Goal: Task Accomplishment & Management: Manage account settings

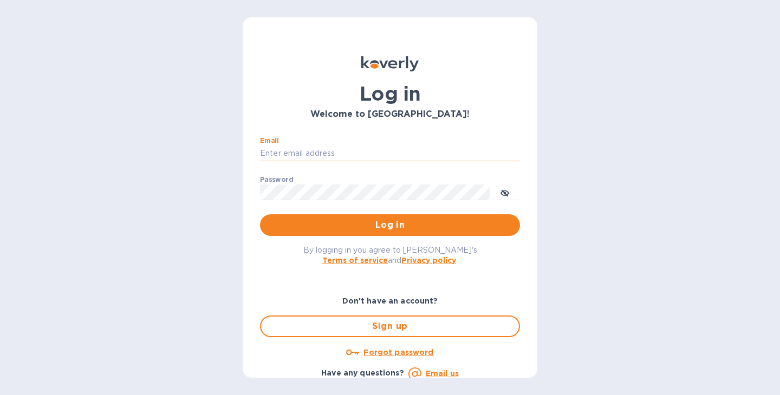
click at [363, 148] on input "Email" at bounding box center [390, 154] width 260 height 16
type input "[EMAIL_ADDRESS][DOMAIN_NAME]"
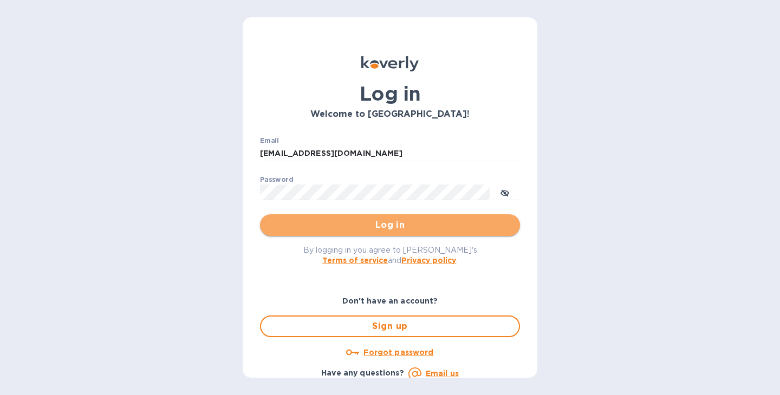
click at [389, 224] on span "Log in" at bounding box center [390, 225] width 243 height 13
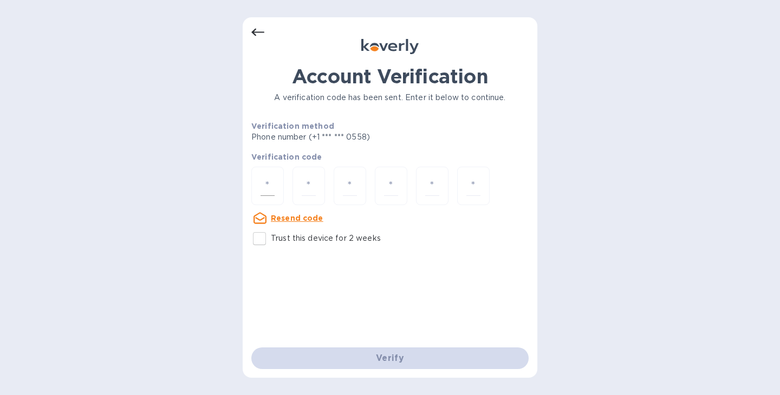
click at [276, 188] on div at bounding box center [267, 186] width 32 height 38
type input "2"
type input "4"
type input "2"
type input "3"
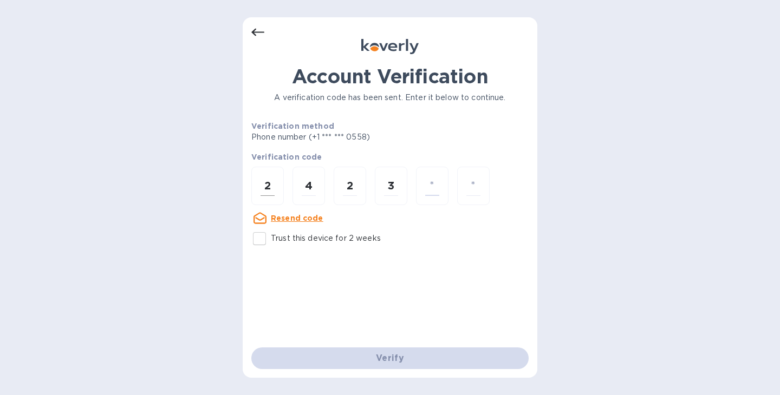
type input "1"
type input "8"
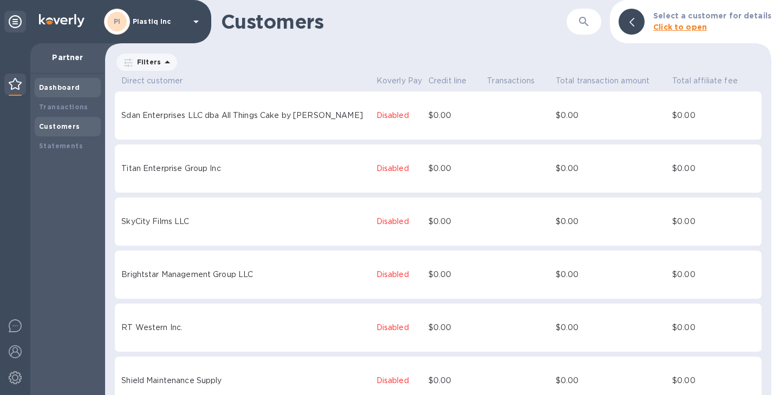
click at [64, 81] on div "Dashboard" at bounding box center [68, 87] width 66 height 19
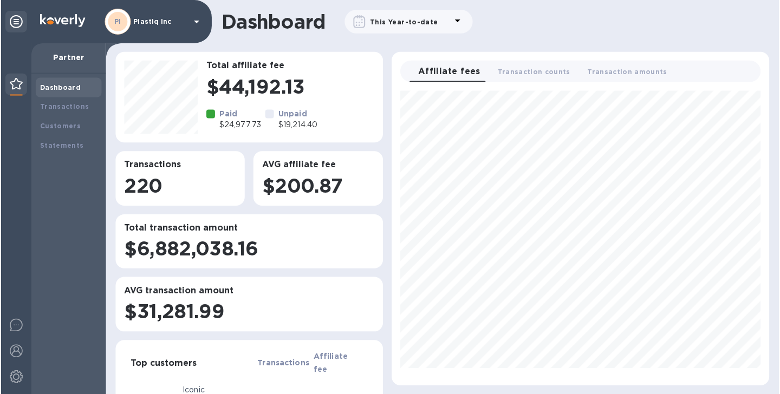
scroll to position [287, 370]
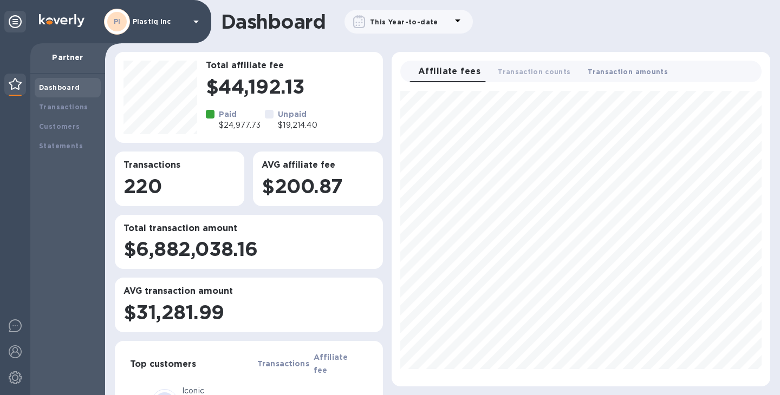
click at [604, 72] on span "Transaction amounts 0" at bounding box center [627, 71] width 80 height 11
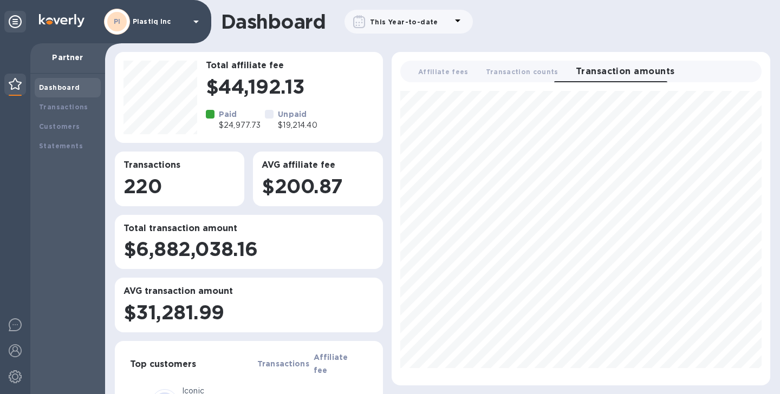
scroll to position [286, 370]
